Goal: Find contact information: Find contact information

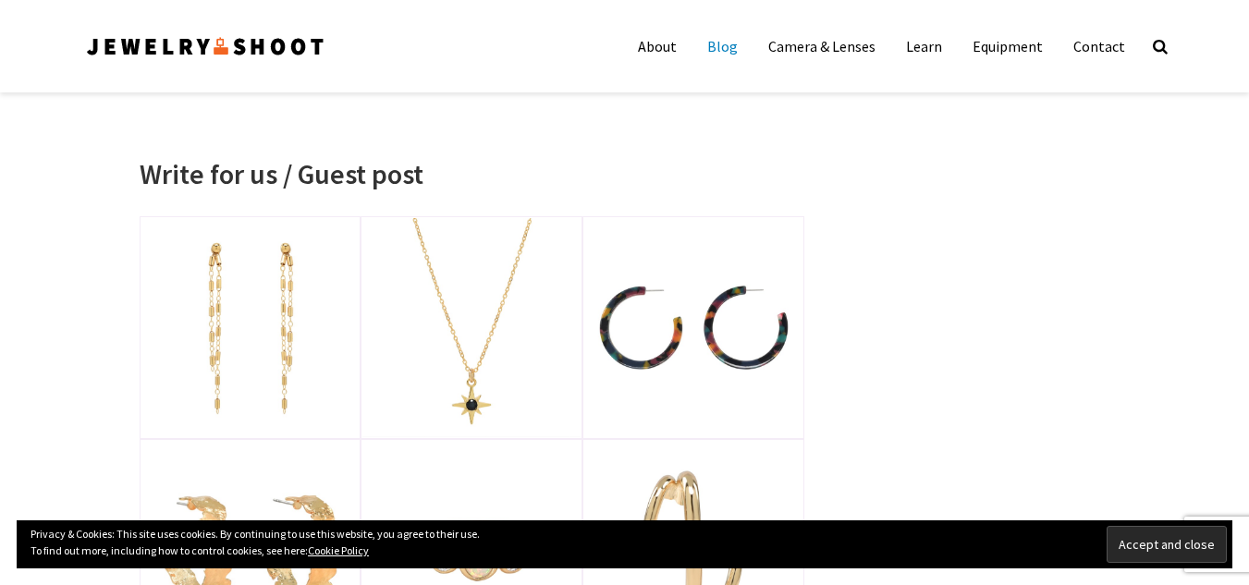
click at [727, 37] on link "Blog" at bounding box center [722, 46] width 58 height 37
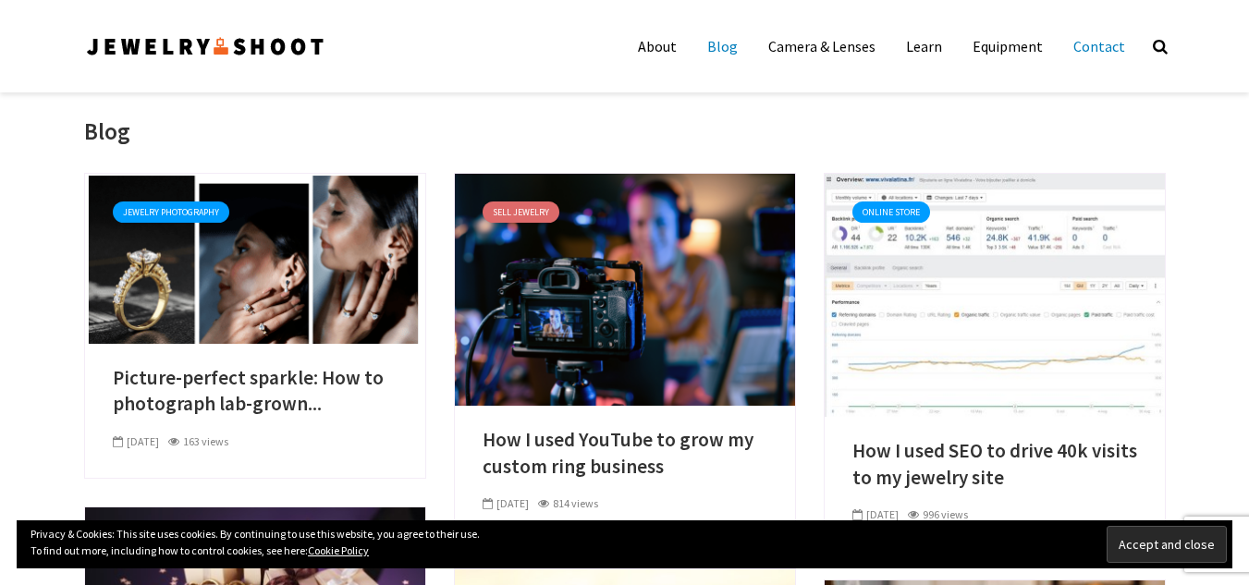
click at [1106, 53] on link "Contact" at bounding box center [1098, 46] width 79 height 37
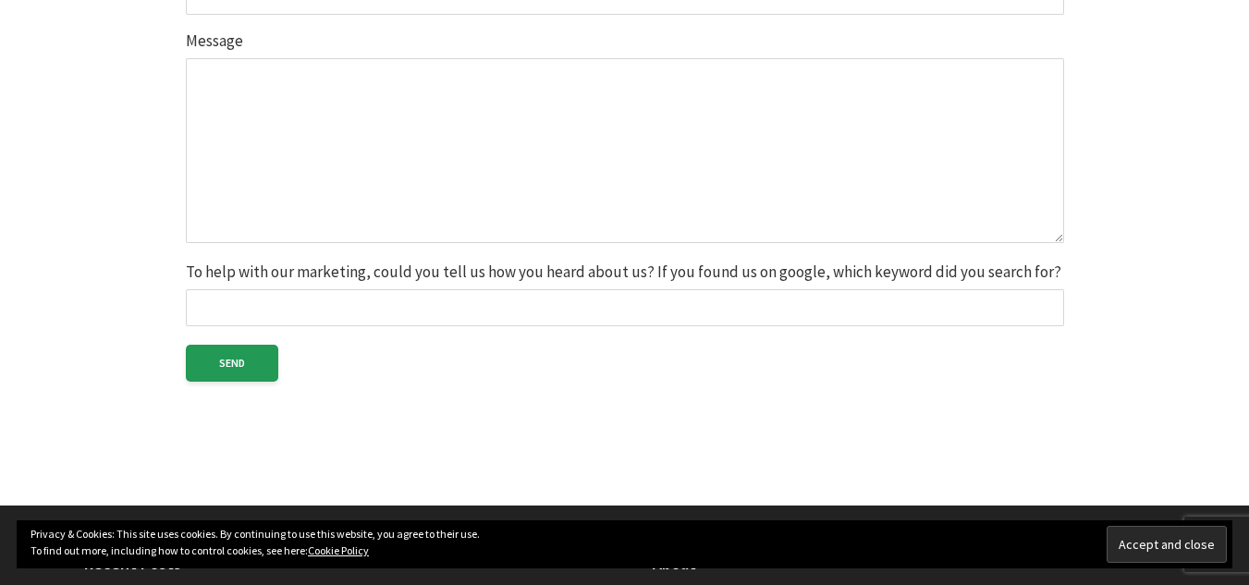
scroll to position [757, 0]
